Goal: Transaction & Acquisition: Purchase product/service

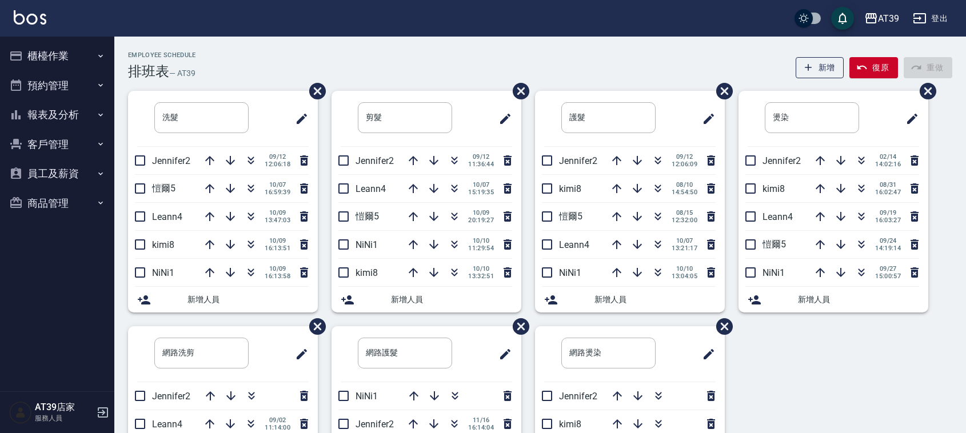
scroll to position [134, 0]
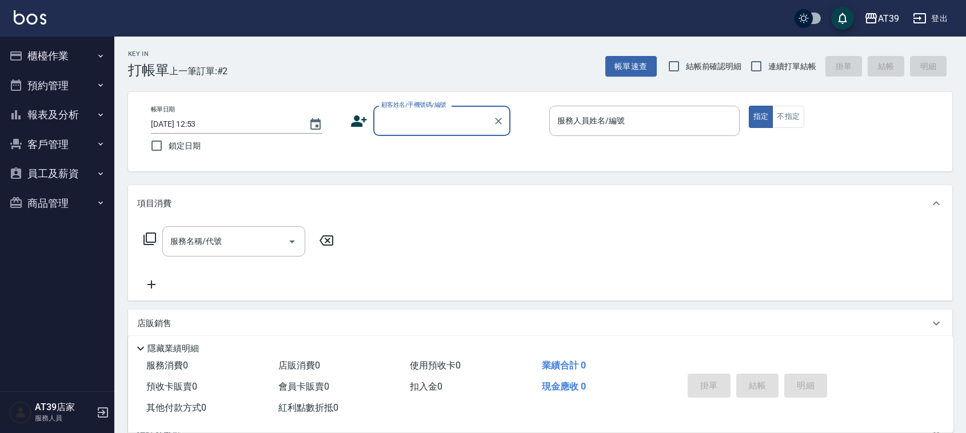
click at [424, 125] on input "顧客姓名/手機號碼/編號" at bounding box center [433, 121] width 110 height 20
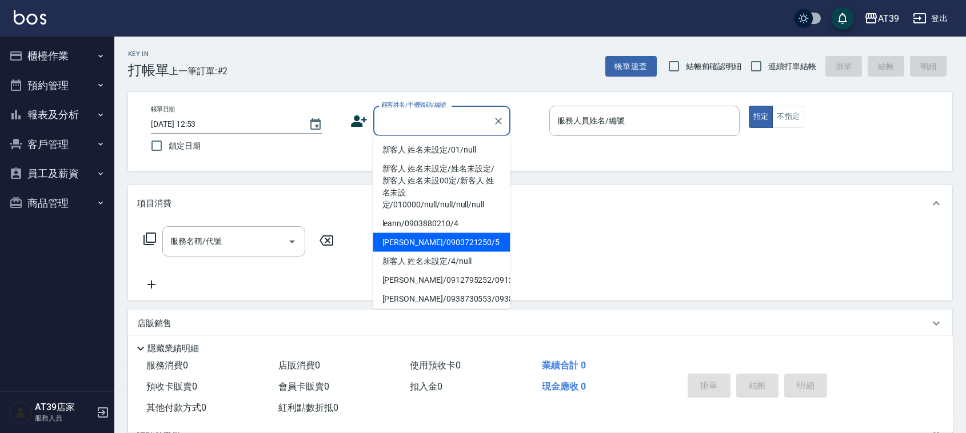
click at [458, 235] on li "Alan/0903721250/5" at bounding box center [441, 242] width 137 height 19
type input "Alan/0903721250/5"
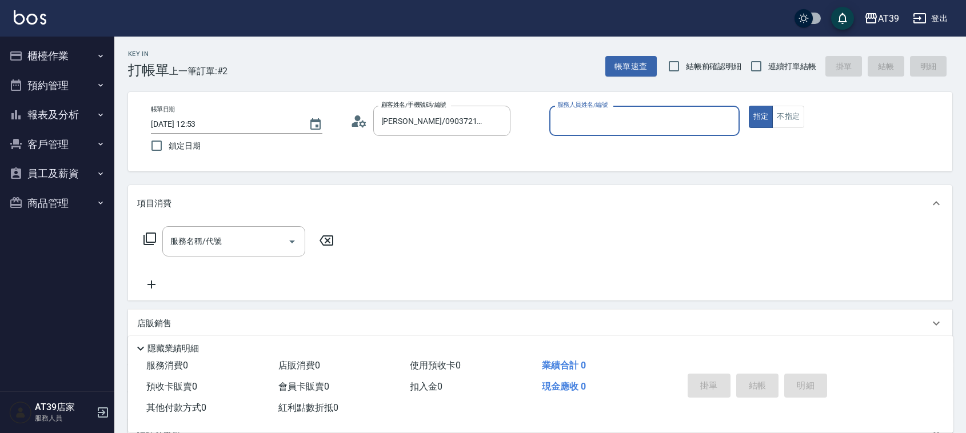
type input "愷爾-5"
click at [781, 110] on button "不指定" at bounding box center [788, 117] width 32 height 22
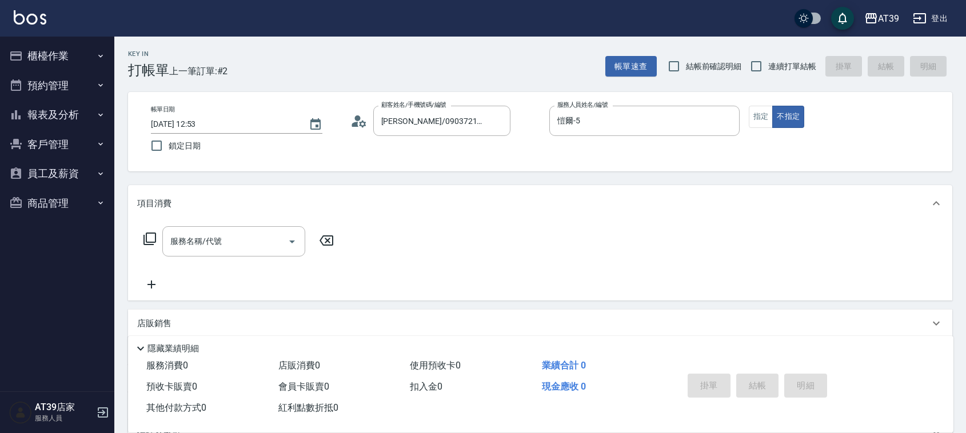
click at [149, 233] on icon at bounding box center [150, 239] width 14 height 14
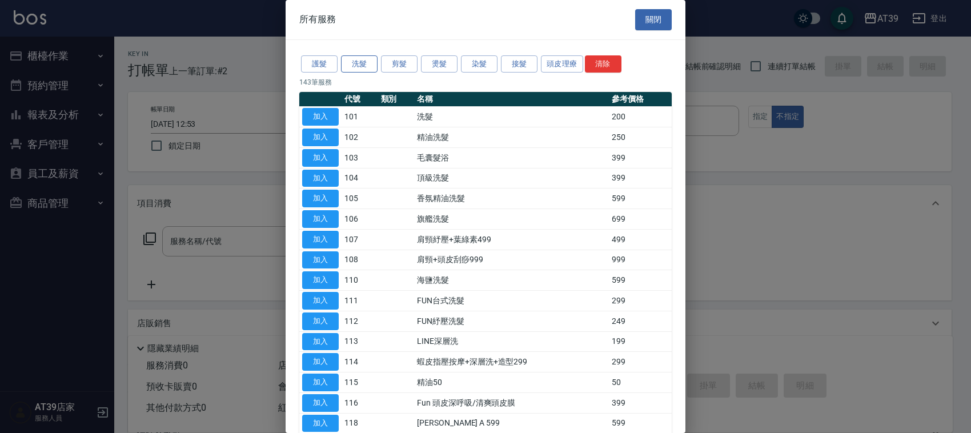
click at [364, 62] on button "洗髮" at bounding box center [359, 64] width 37 height 18
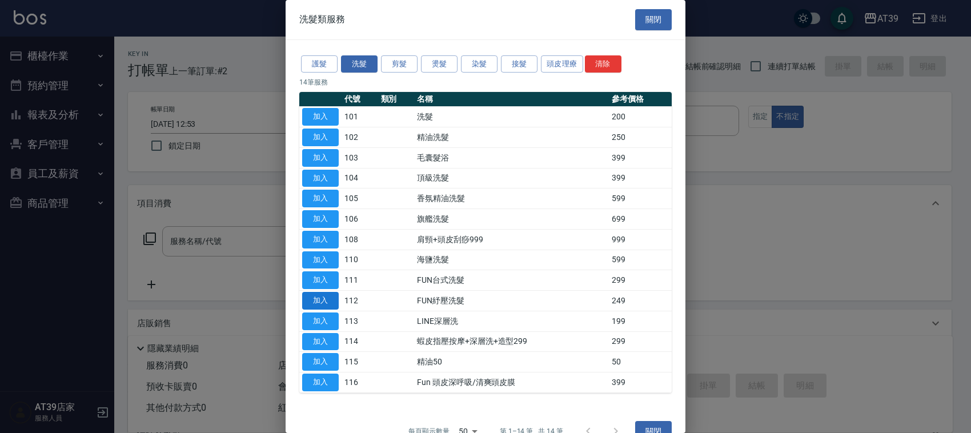
click at [326, 300] on button "加入" at bounding box center [320, 301] width 37 height 18
type input "FUN紓壓洗髮(112)"
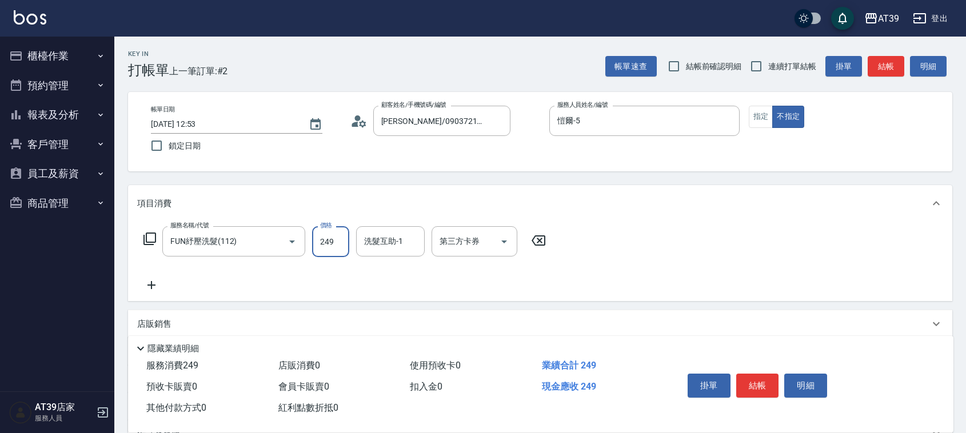
click at [343, 246] on input "249" at bounding box center [330, 241] width 37 height 31
click at [734, 249] on div "服務名稱/代號 FUN紓壓洗髮(112) 服務名稱/代號 價格 249 價格 洗髮互助-1 洗髮互助-1 第三方卡券 第三方卡券" at bounding box center [540, 261] width 824 height 79
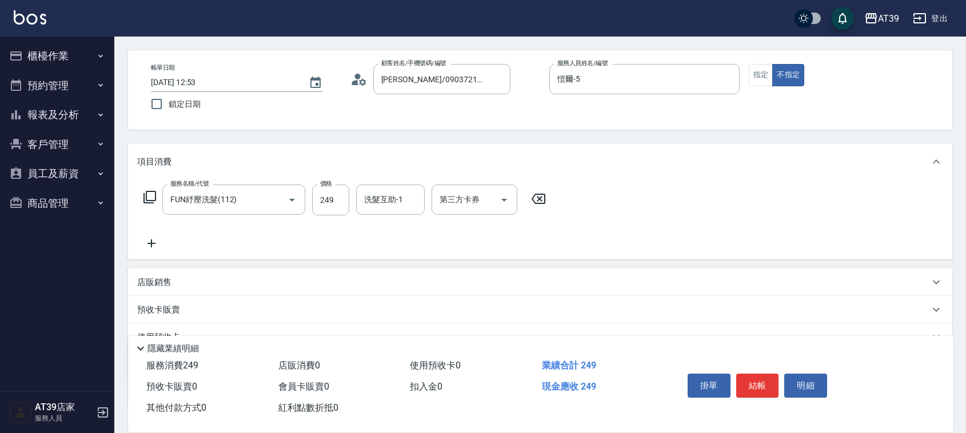
scroll to position [123, 0]
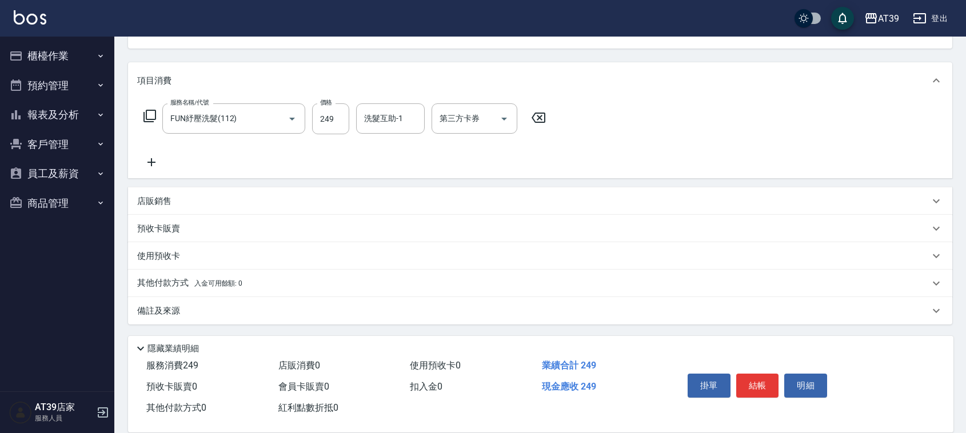
click at [166, 258] on p "使用預收卡" at bounding box center [158, 256] width 43 height 12
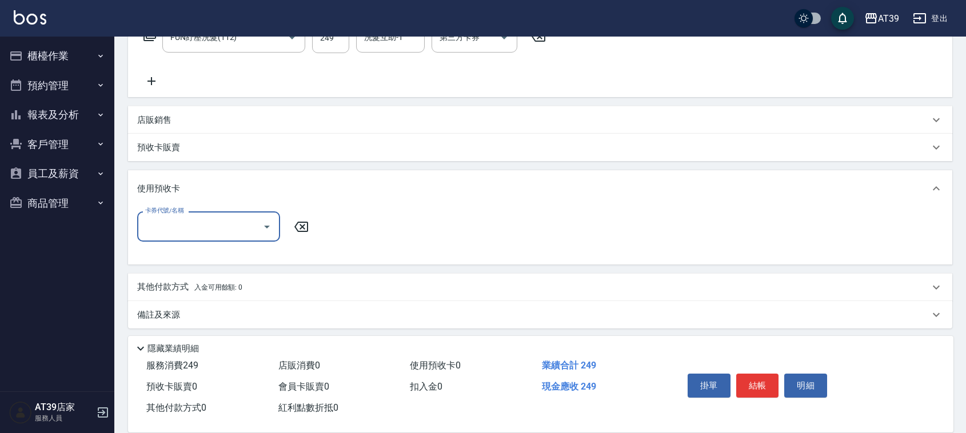
scroll to position [207, 0]
click at [182, 289] on p "其他付款方式 入金可用餘額: 0" at bounding box center [189, 284] width 105 height 13
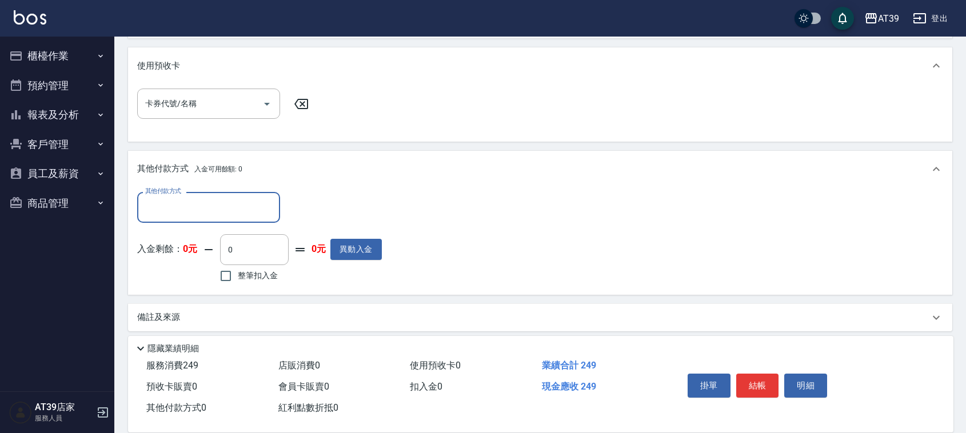
scroll to position [333, 0]
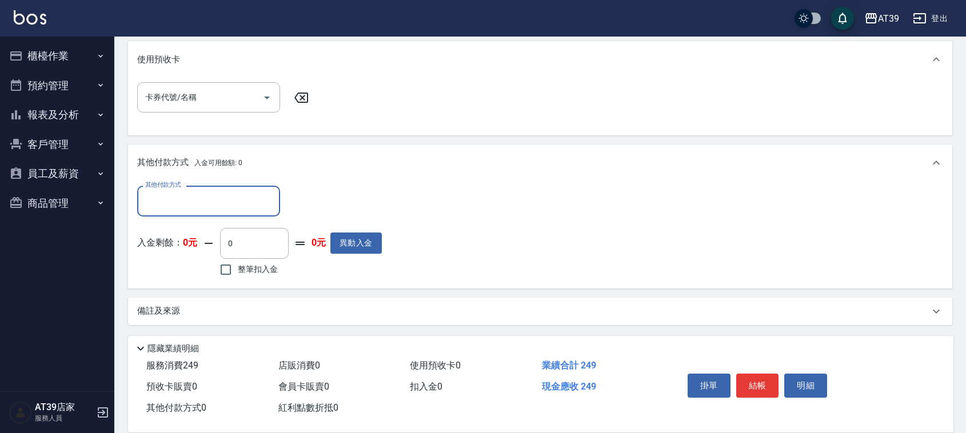
drag, startPoint x: 223, startPoint y: 199, endPoint x: 219, endPoint y: 214, distance: 15.9
click at [219, 214] on div "其他付款方式" at bounding box center [208, 201] width 143 height 30
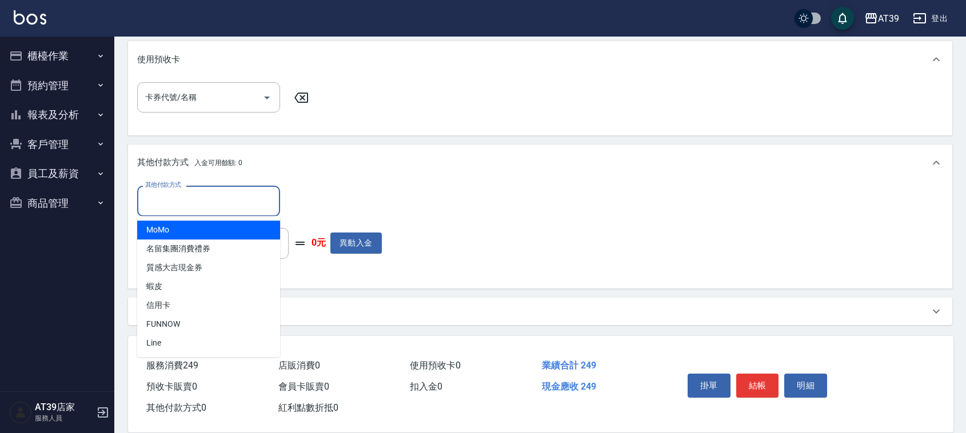
click at [215, 201] on input "其他付款方式" at bounding box center [208, 201] width 133 height 20
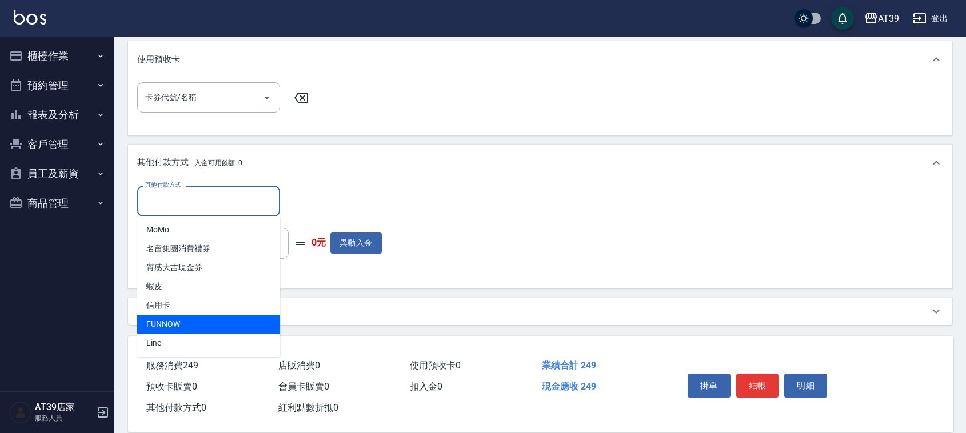
click at [200, 323] on span "FUNNOW" at bounding box center [208, 324] width 143 height 19
type input "FUNNOW"
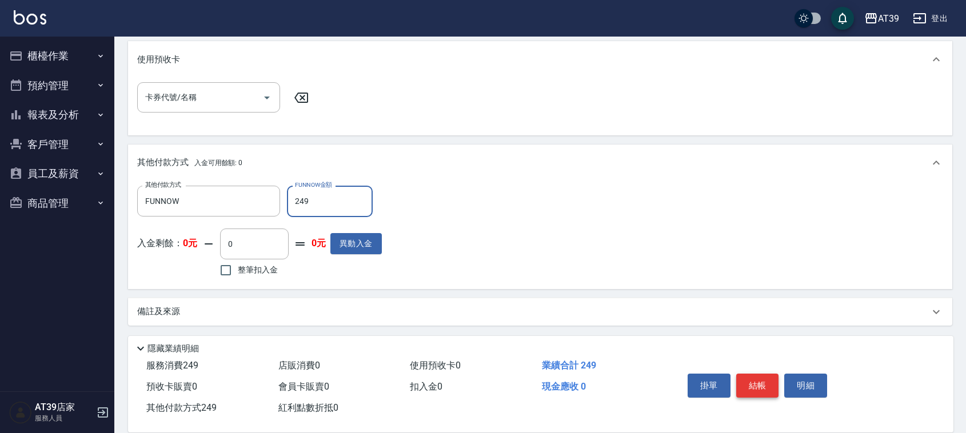
type input "249"
click at [763, 380] on button "結帳" at bounding box center [757, 386] width 43 height 24
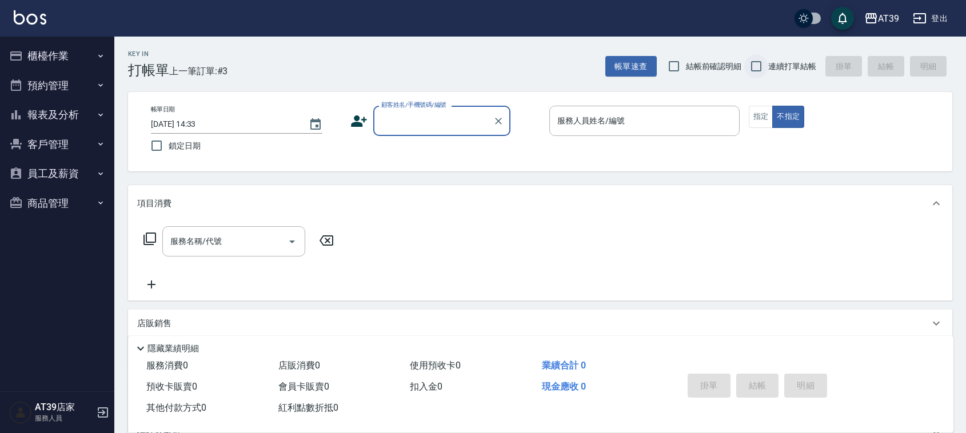
click at [762, 63] on input "連續打單結帳" at bounding box center [756, 66] width 24 height 24
checkbox input "true"
click at [97, 114] on icon "button" at bounding box center [100, 114] width 9 height 9
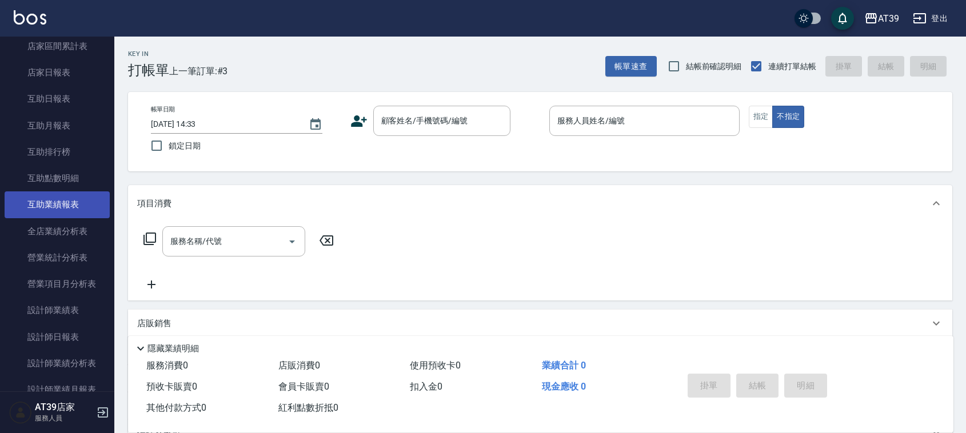
scroll to position [143, 0]
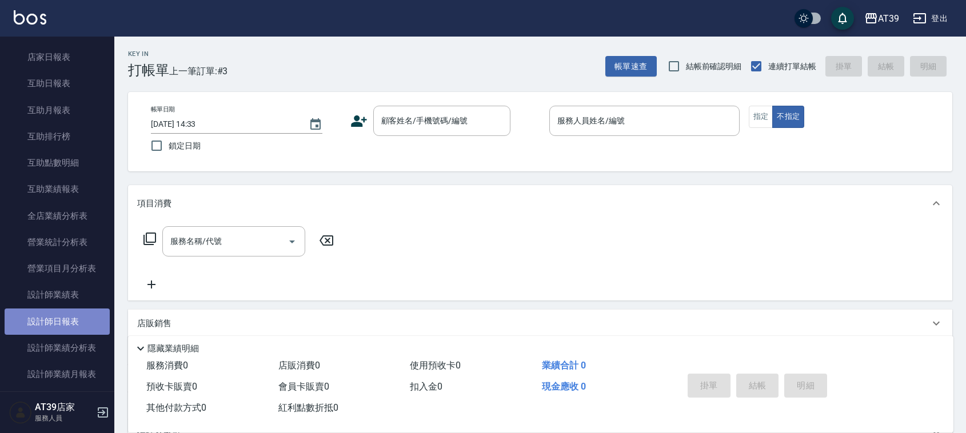
click at [78, 320] on link "設計師日報表" at bounding box center [57, 322] width 105 height 26
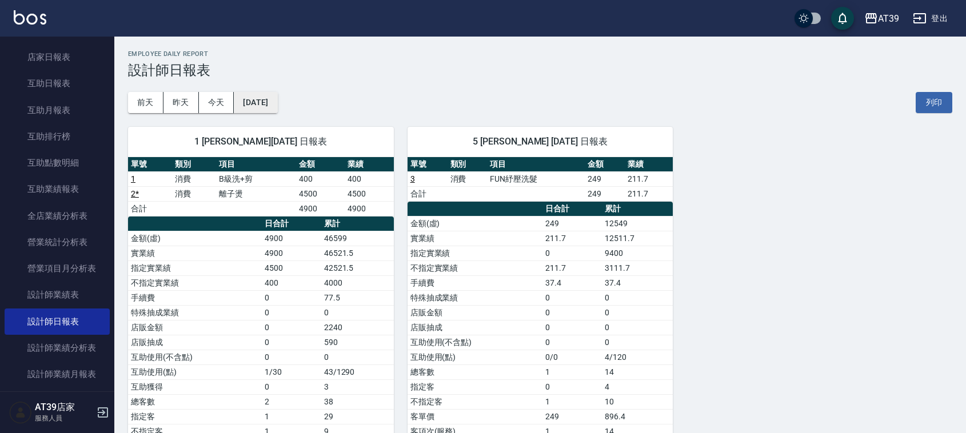
click at [277, 105] on button "[DATE]" at bounding box center [255, 102] width 43 height 21
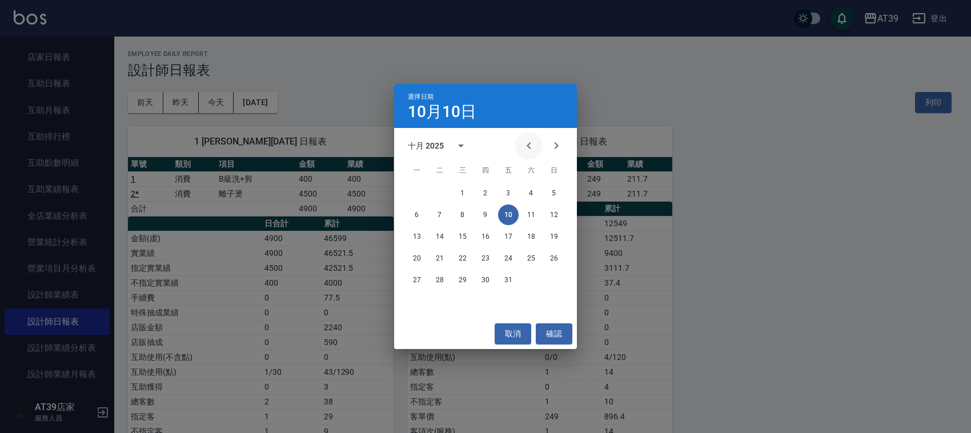
click at [526, 143] on icon "Previous month" at bounding box center [529, 146] width 14 height 14
click at [462, 216] on button "10" at bounding box center [463, 215] width 21 height 21
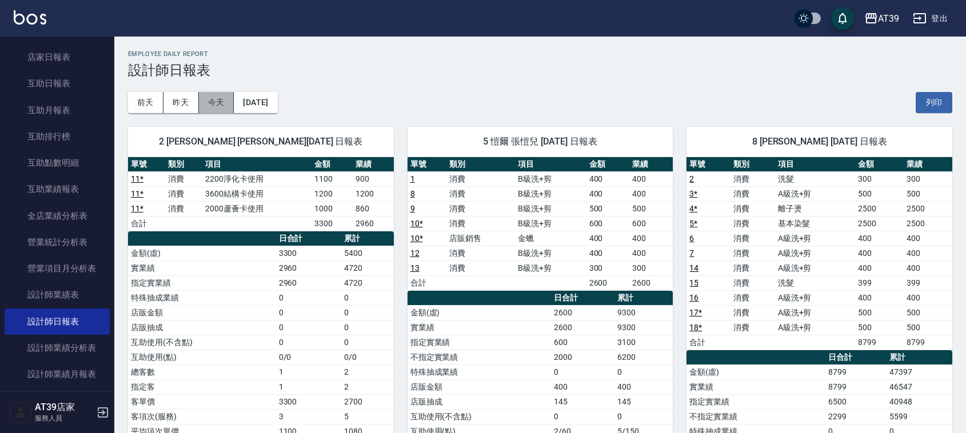
click at [215, 106] on button "今天" at bounding box center [216, 102] width 35 height 21
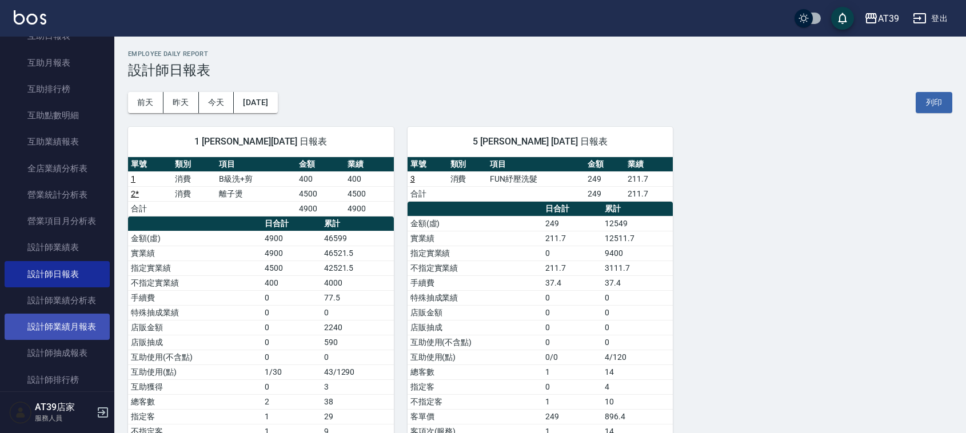
scroll to position [214, 0]
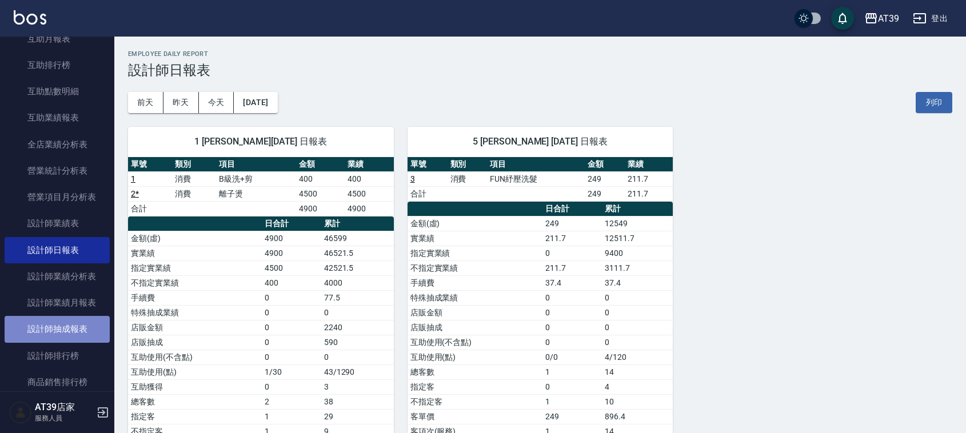
click at [76, 337] on link "設計師抽成報表" at bounding box center [57, 329] width 105 height 26
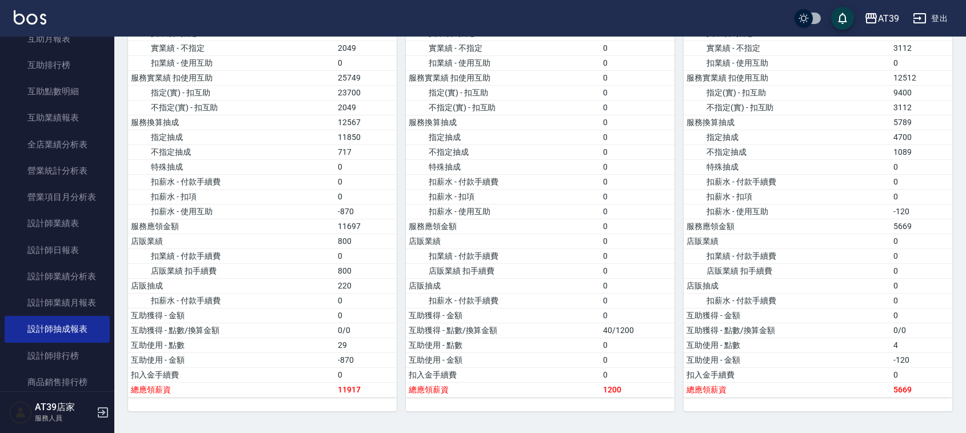
scroll to position [714, 0]
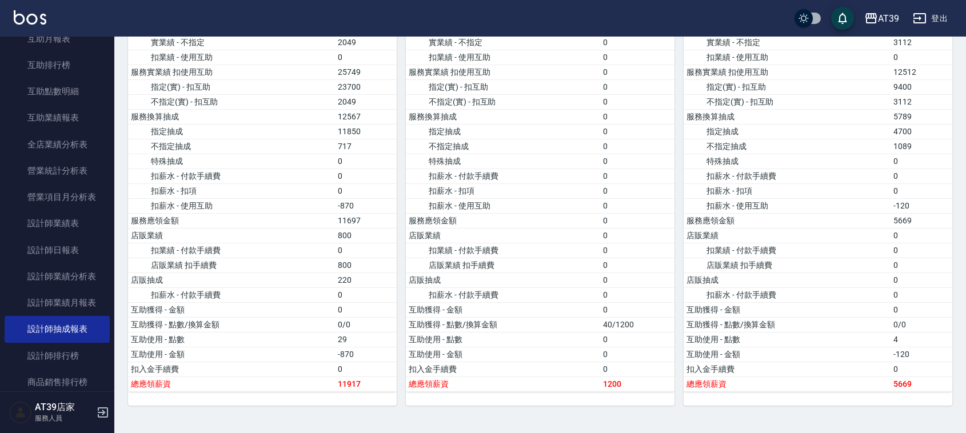
click at [35, 16] on img at bounding box center [30, 17] width 33 height 14
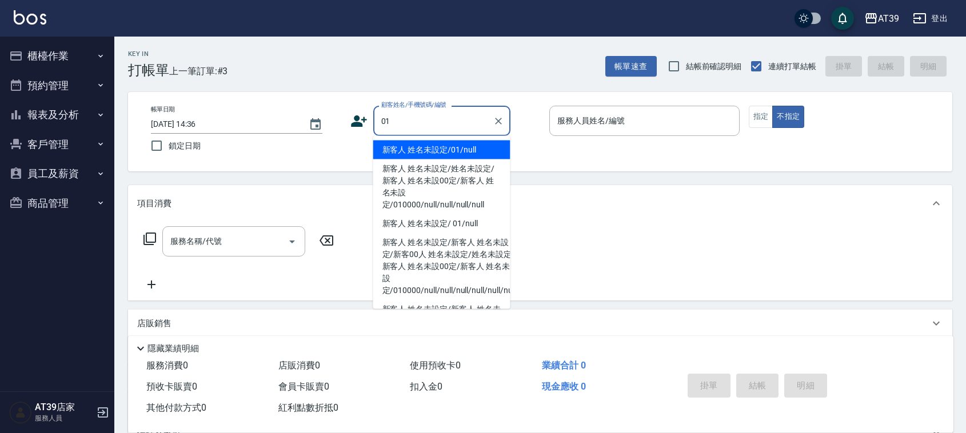
type input "新客人 姓名未設定/01/null"
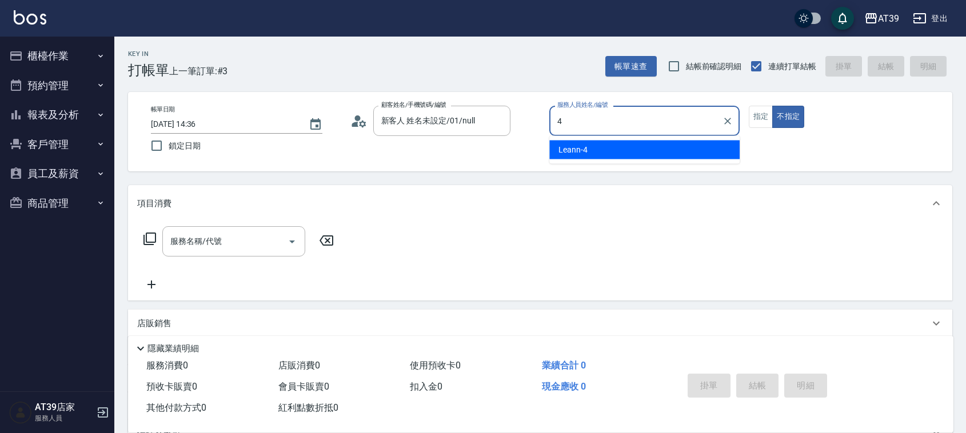
type input "Leann-4"
type button "false"
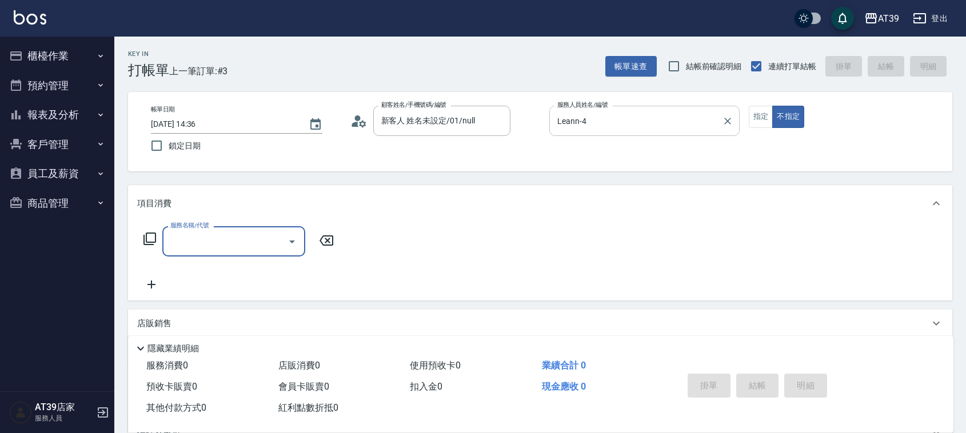
click at [617, 114] on input "Leann-4" at bounding box center [635, 121] width 163 height 20
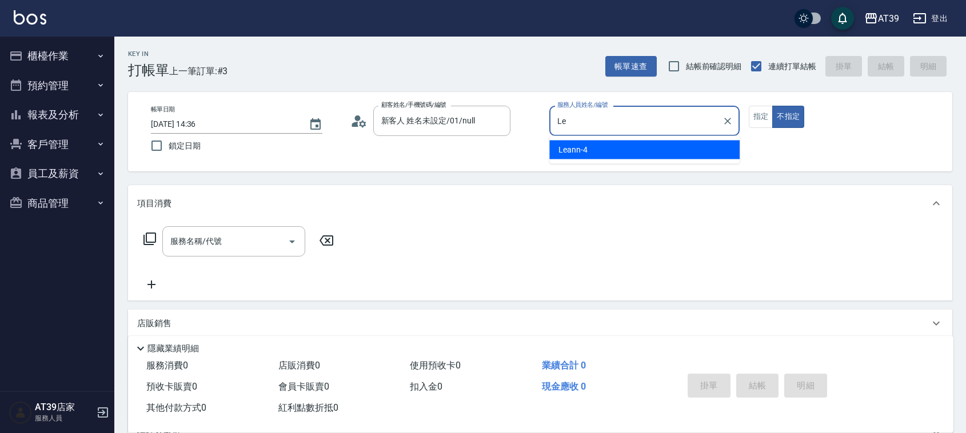
type input "L"
type input "NiNi-1"
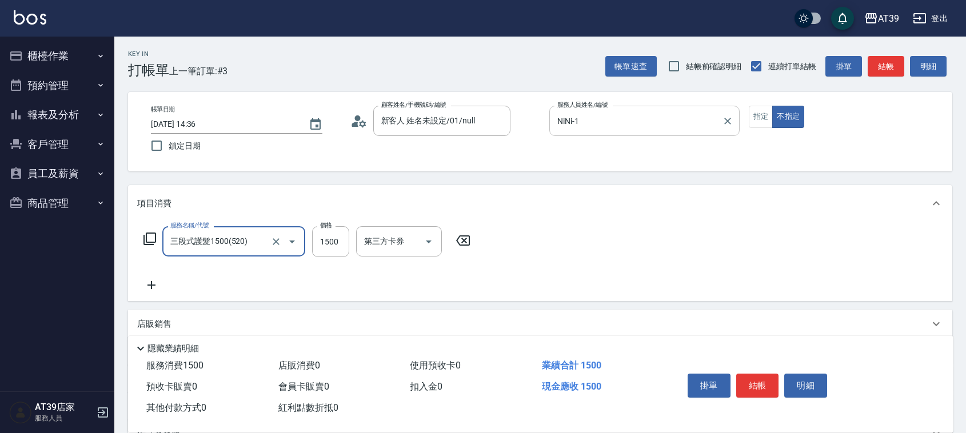
type input "三段式護髮1500(520)"
type input "1399"
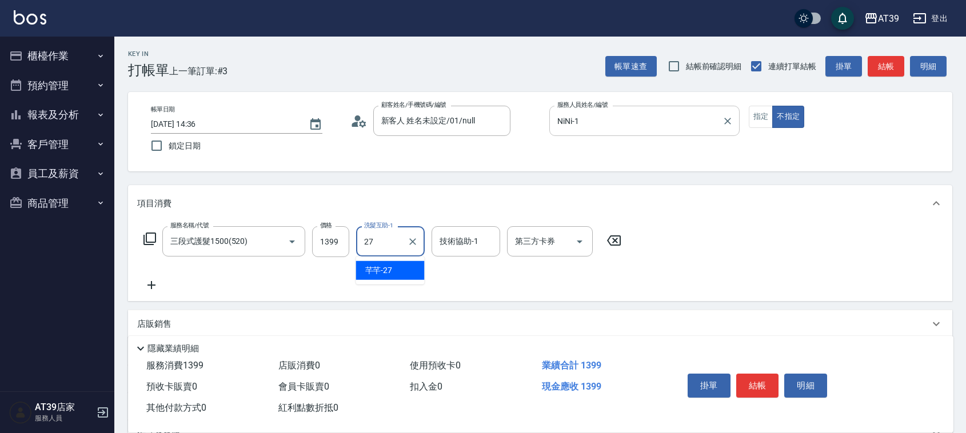
type input "芊芊-27"
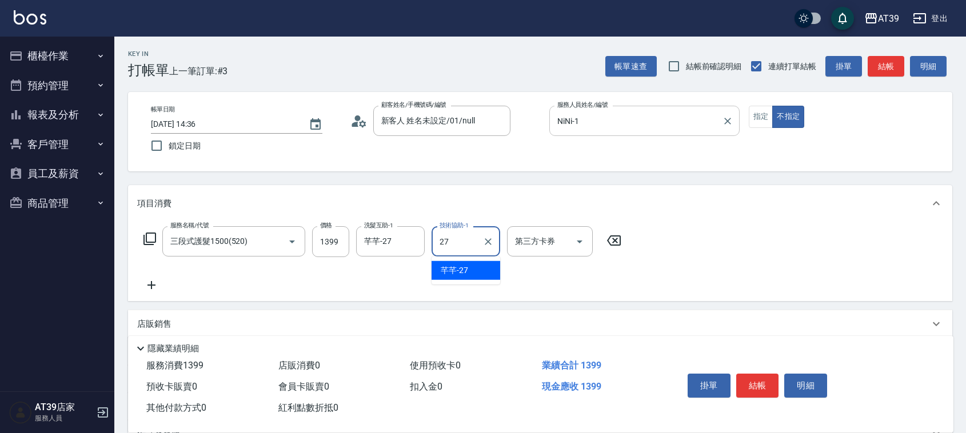
type input "芊芊-27"
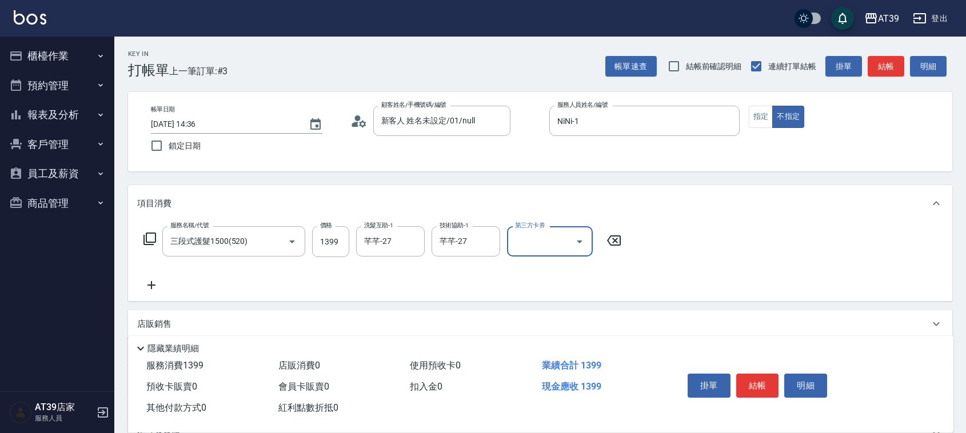
click at [874, 64] on button "結帳" at bounding box center [885, 66] width 37 height 21
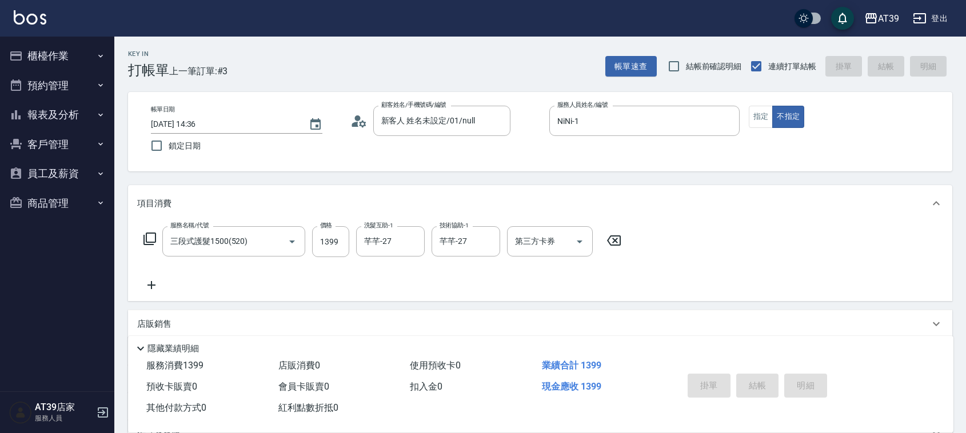
type input "[DATE] 14:42"
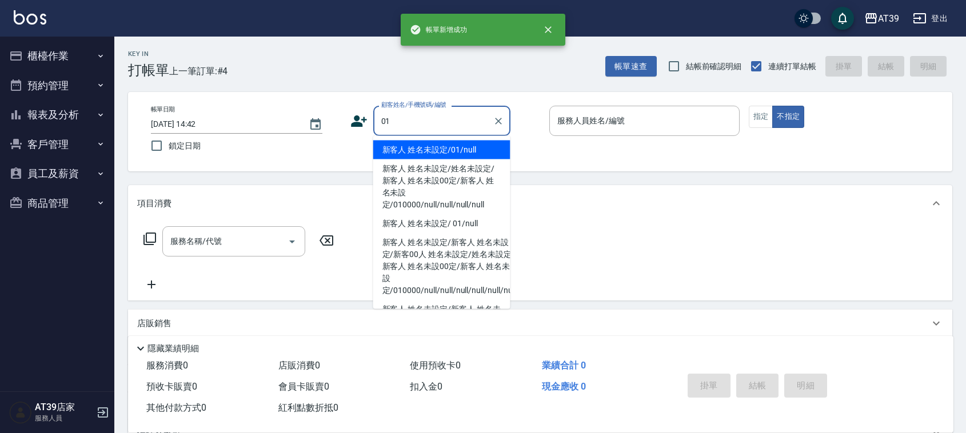
type input "新客人 姓名未設定/01/null"
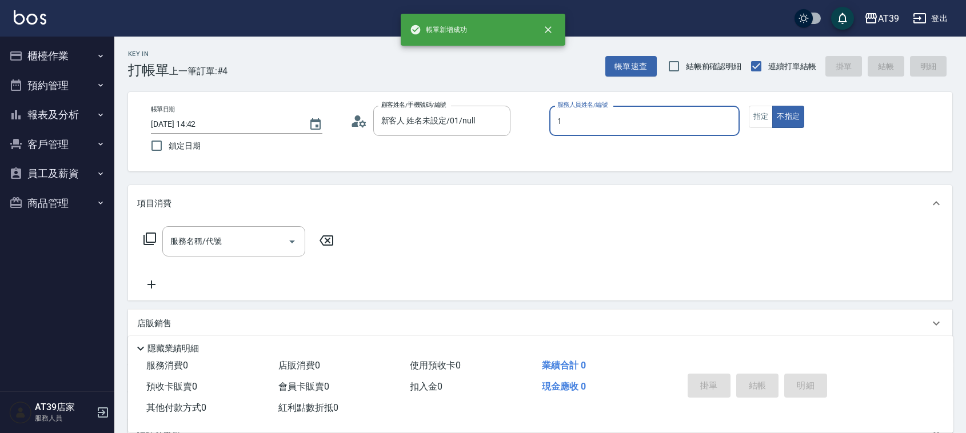
type input "NiNi-1"
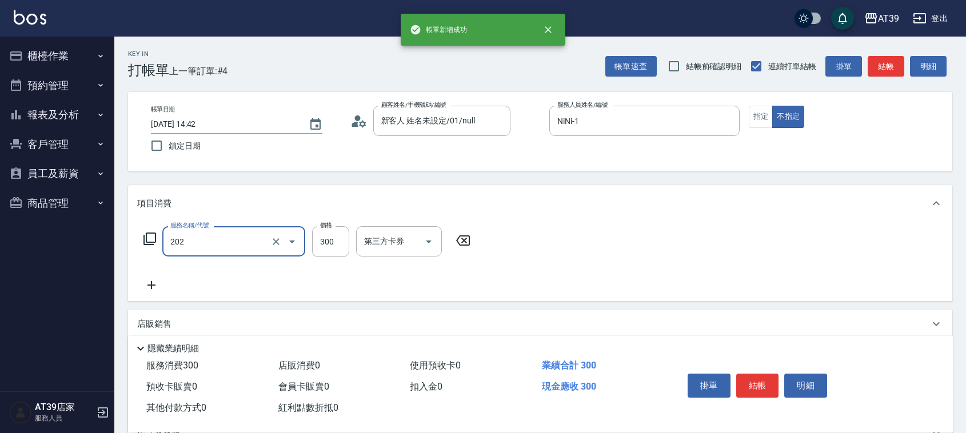
type input "A級單剪(202)"
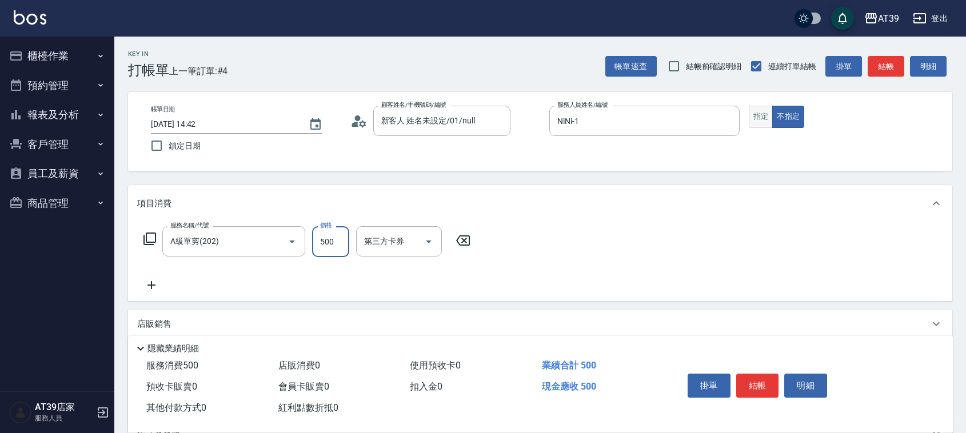
type input "500"
click at [751, 118] on button "指定" at bounding box center [761, 117] width 25 height 22
click at [878, 73] on button "結帳" at bounding box center [885, 66] width 37 height 21
